Goal: Browse casually

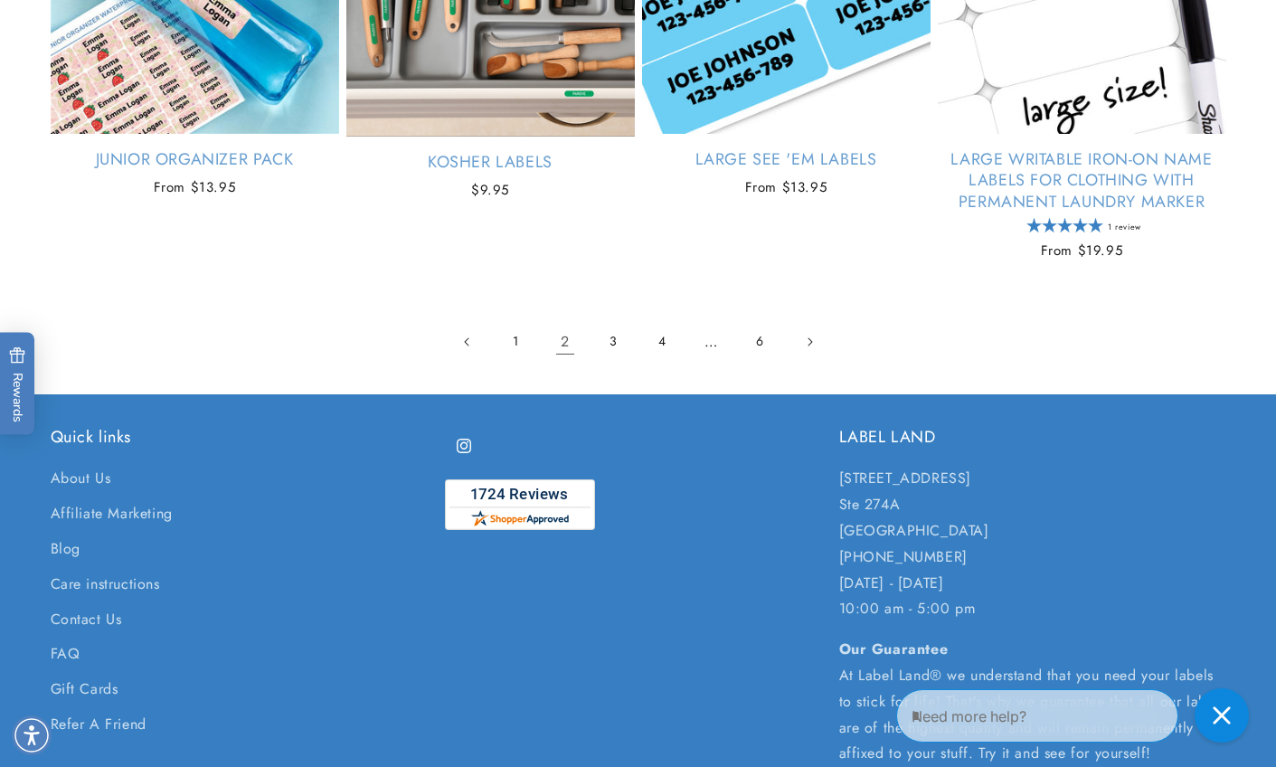
scroll to position [3935, 0]
